Goal: Task Accomplishment & Management: Manage account settings

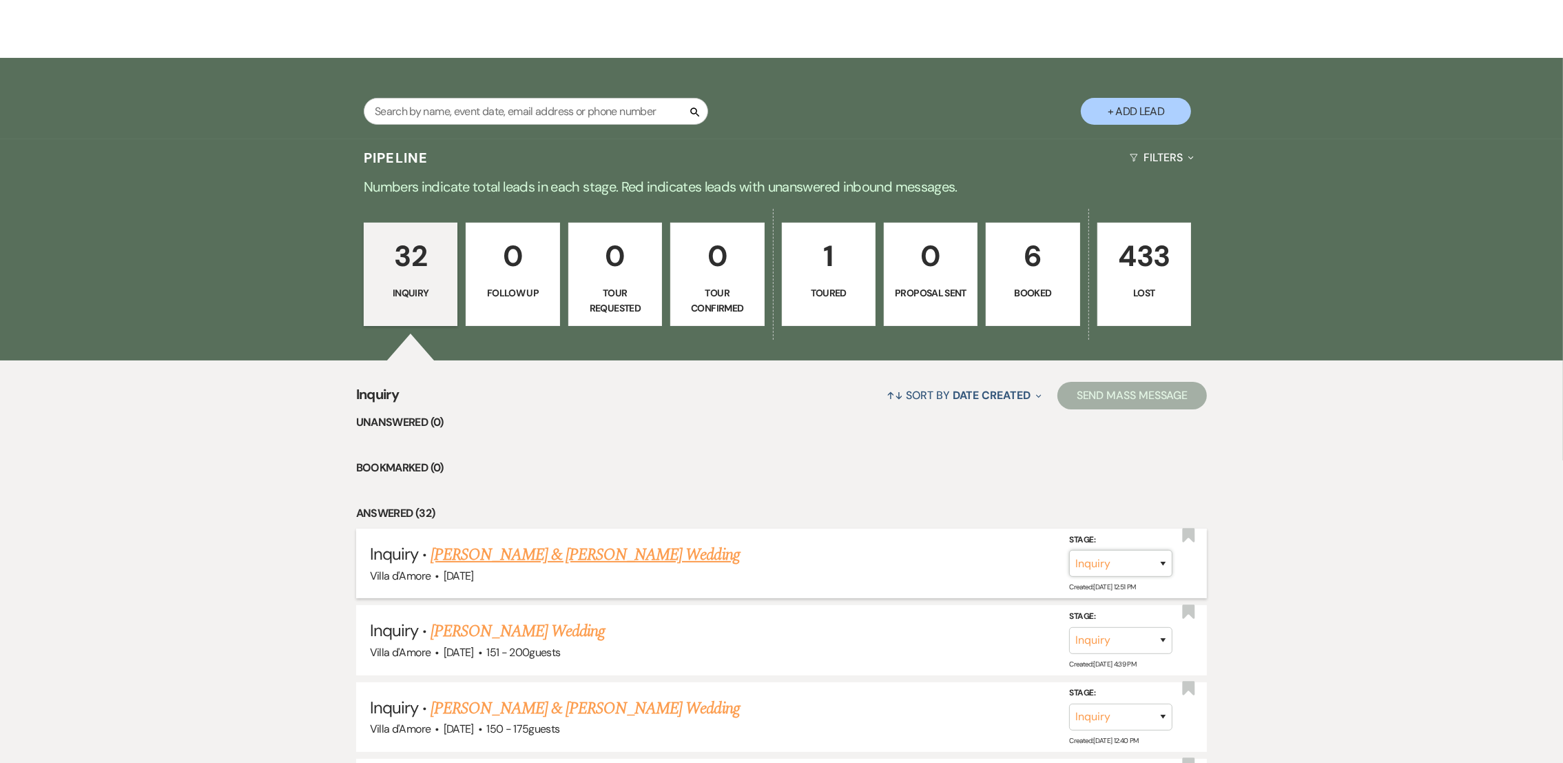
click at [1166, 568] on select "Inquiry Follow Up Tour Requested Tour Confirmed Toured Proposal Sent Booked Lost" at bounding box center [1120, 563] width 103 height 27
select select "8"
click at [1069, 550] on select "Inquiry Follow Up Tour Requested Tour Confirmed Toured Proposal Sent Booked Lost" at bounding box center [1120, 563] width 103 height 27
click at [1160, 563] on button "Save" at bounding box center [1145, 563] width 69 height 28
click at [844, 293] on p "Toured" at bounding box center [829, 292] width 76 height 15
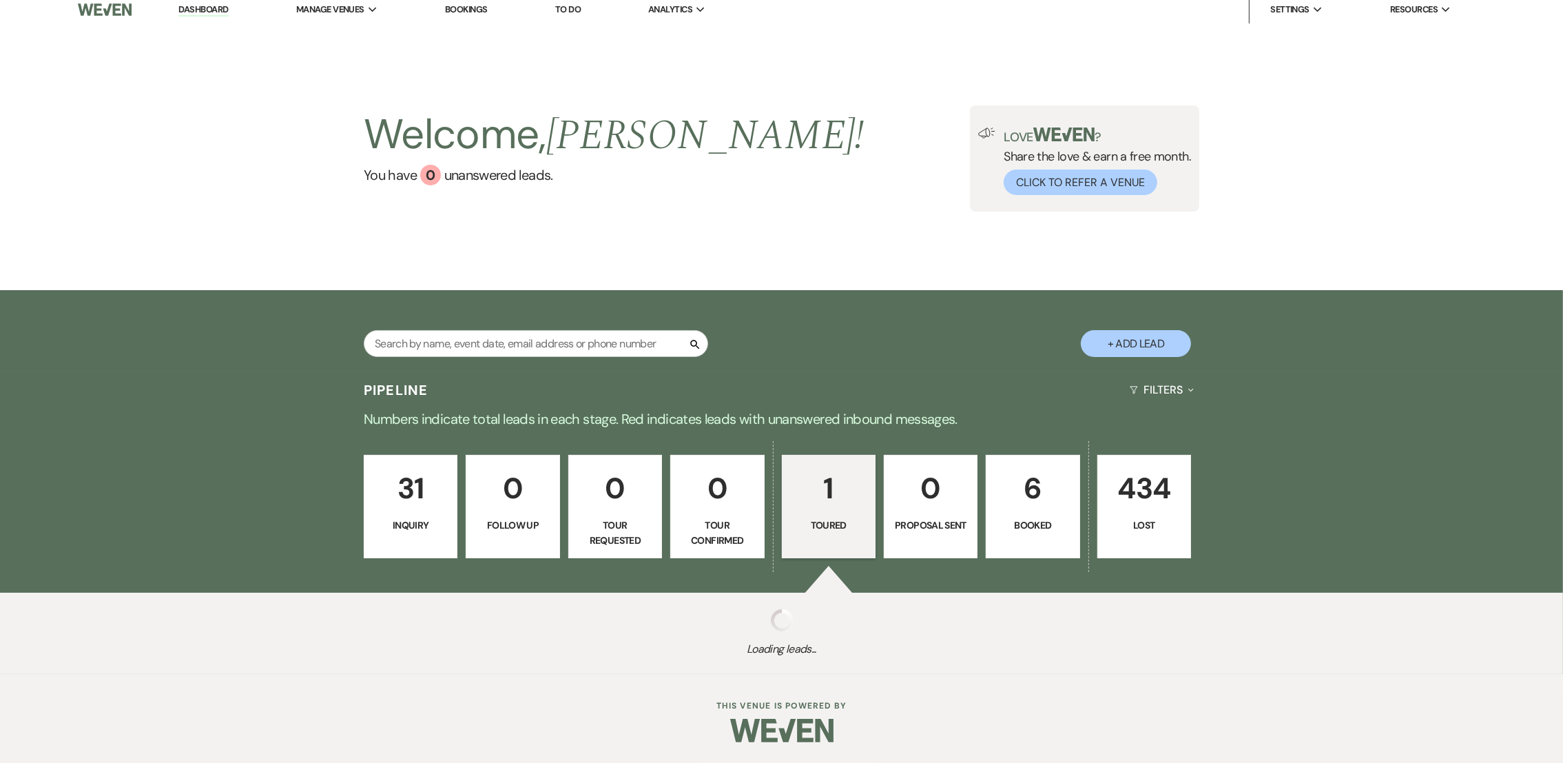
scroll to position [187, 0]
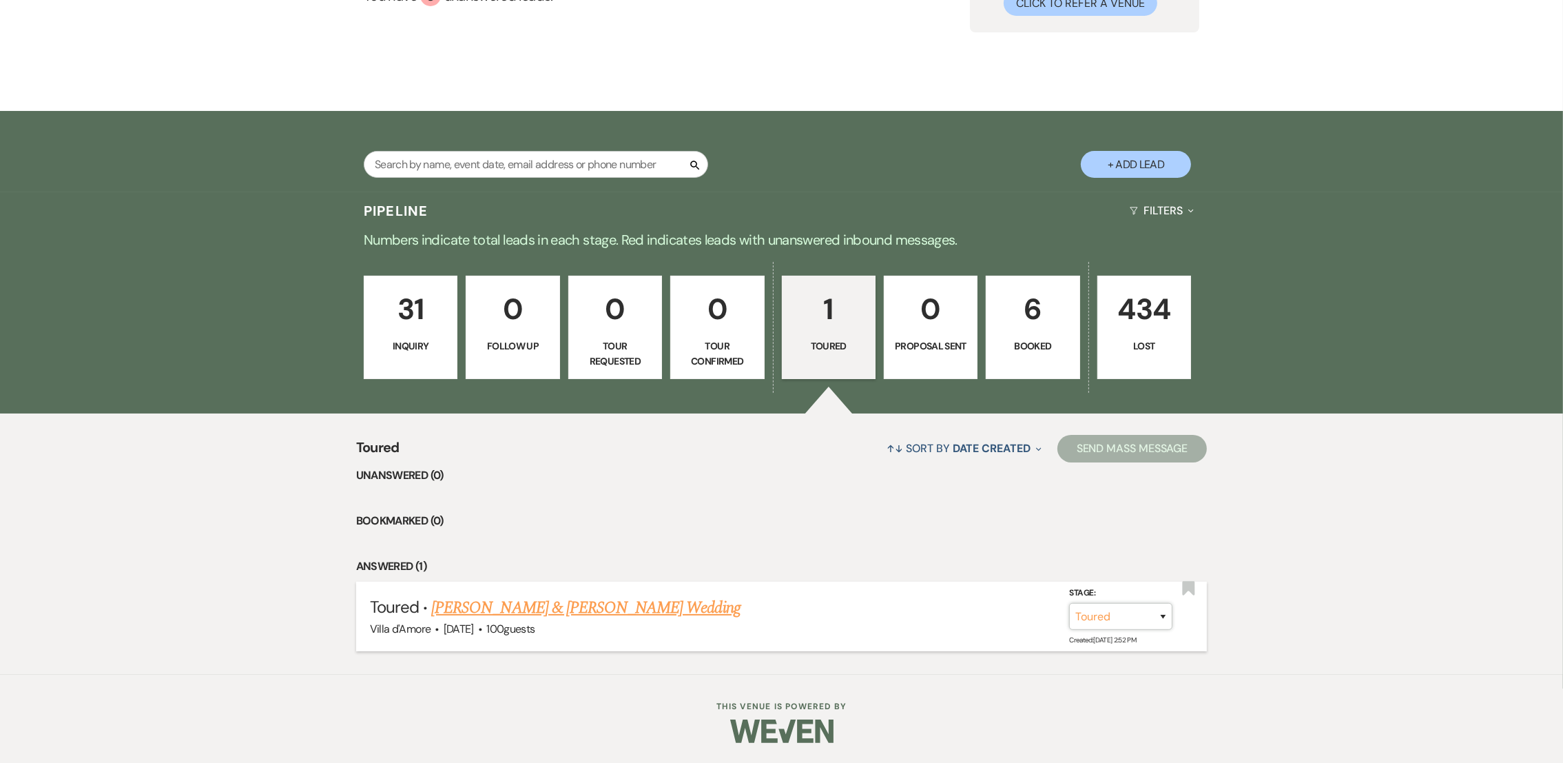
click at [1156, 616] on select "Inquiry Follow Up Tour Requested Tour Confirmed Toured Proposal Sent Booked Lost" at bounding box center [1120, 616] width 103 height 27
click at [872, 512] on li "Bookmarked (0)" at bounding box center [782, 521] width 852 height 18
click at [1156, 621] on select "Inquiry Follow Up Tour Requested Tour Confirmed Toured Proposal Sent Booked Lost" at bounding box center [1120, 616] width 103 height 27
select select "8"
click at [1069, 603] on select "Inquiry Follow Up Tour Requested Tour Confirmed Toured Proposal Sent Booked Lost" at bounding box center [1120, 616] width 103 height 27
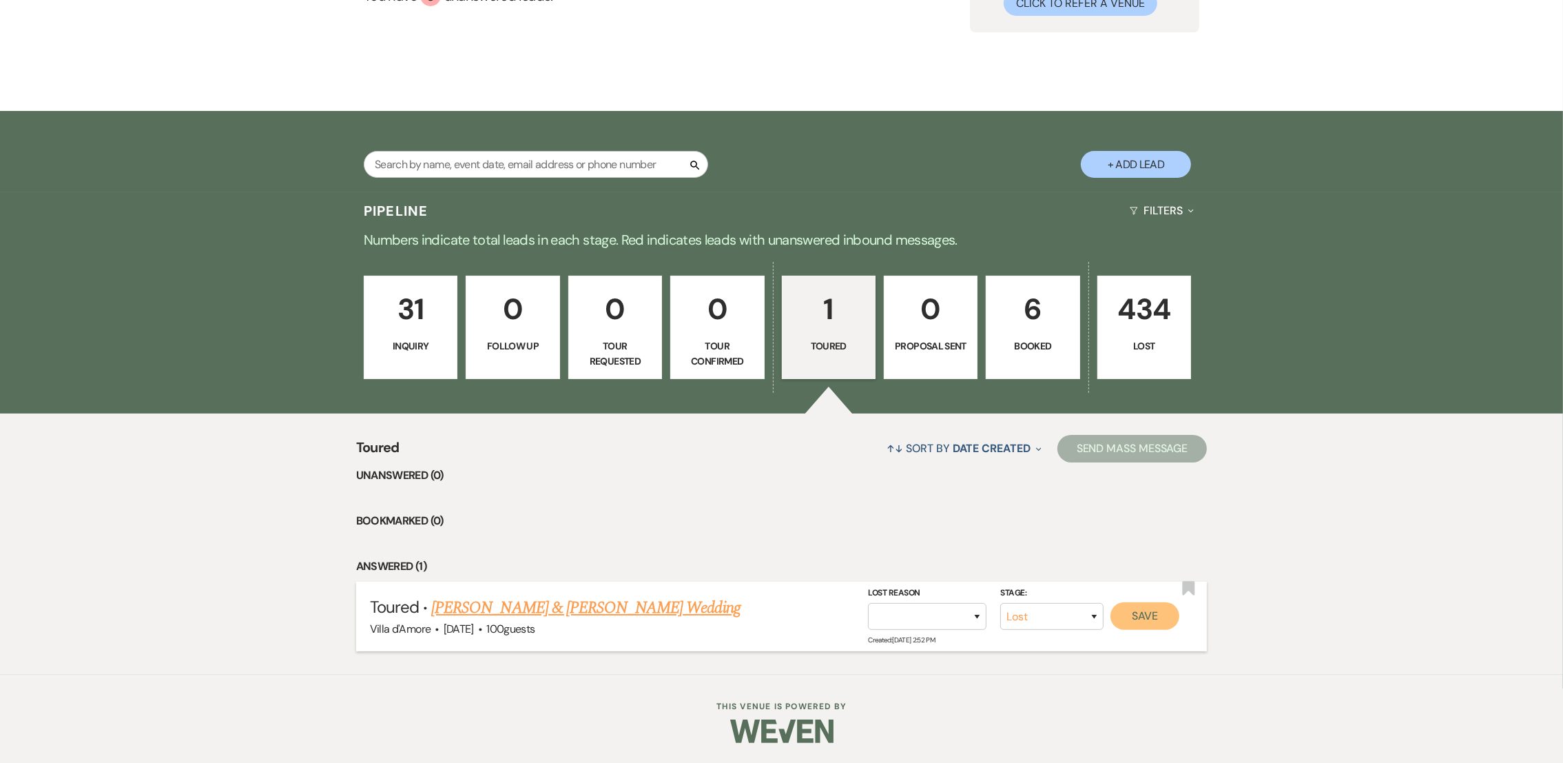
click at [1154, 615] on button "Save" at bounding box center [1145, 616] width 69 height 28
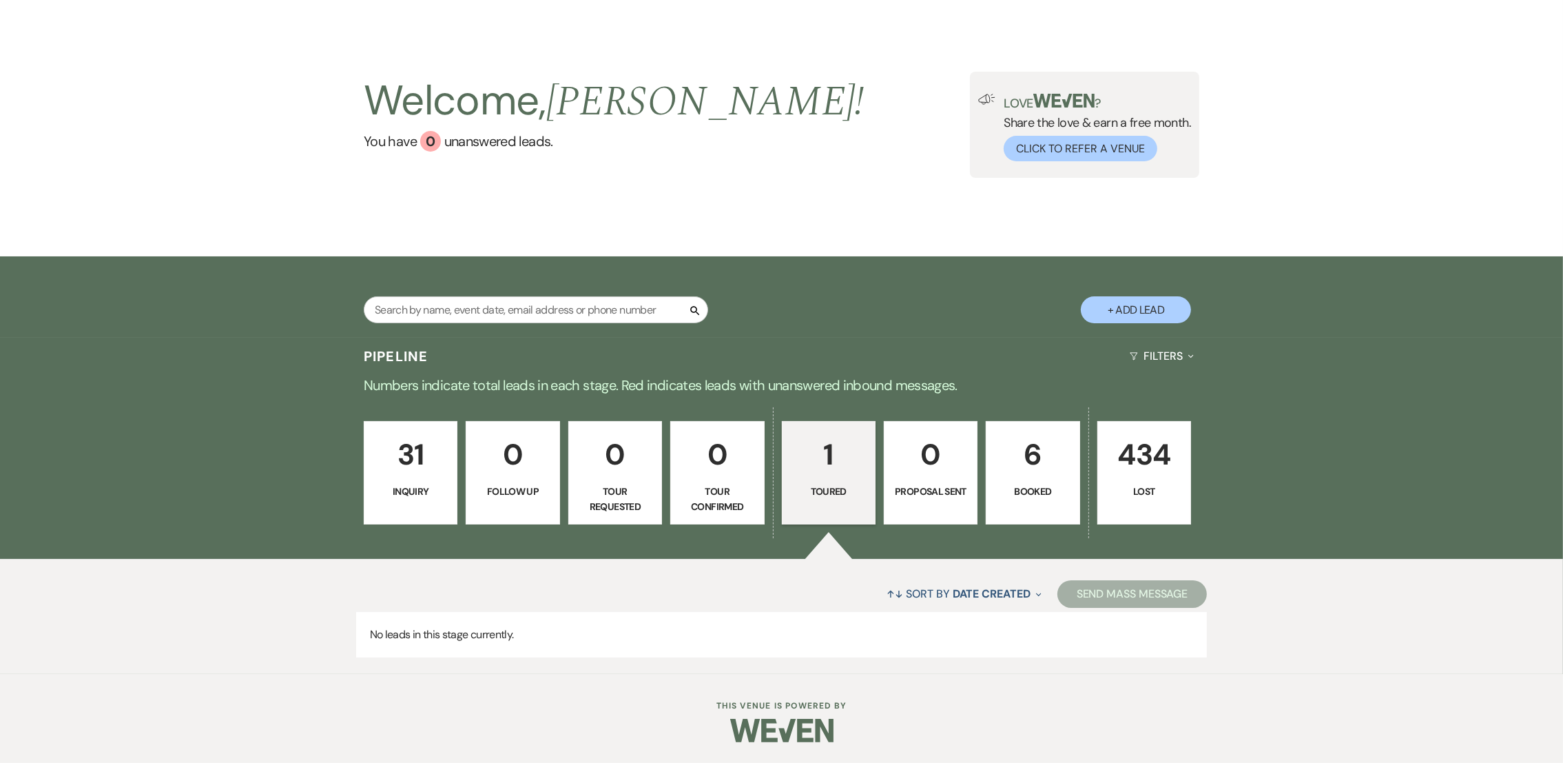
scroll to position [42, 0]
click at [402, 471] on p "31" at bounding box center [411, 454] width 76 height 46
